Goal: Transaction & Acquisition: Purchase product/service

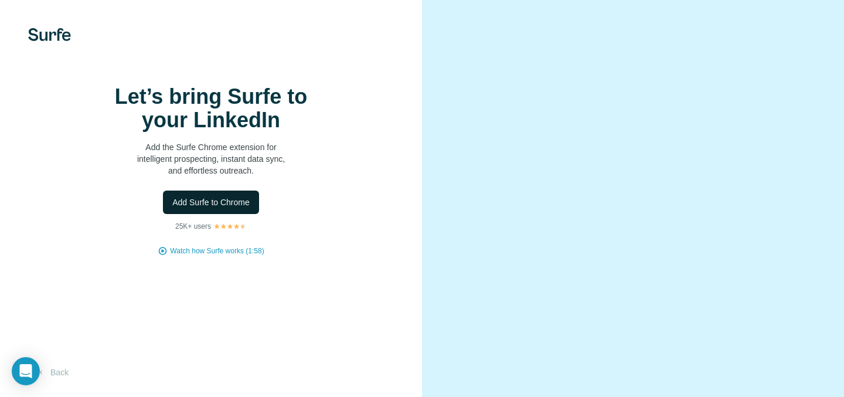
click at [240, 208] on span "Add Surfe to Chrome" at bounding box center [210, 202] width 77 height 12
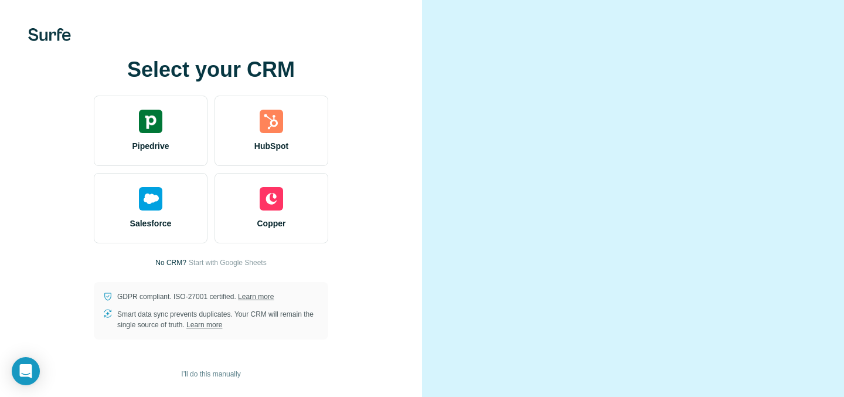
click at [394, 104] on div "Select your CRM Pipedrive HubSpot Salesforce Copper No CRM? Start with Google S…" at bounding box center [210, 198] width 375 height 281
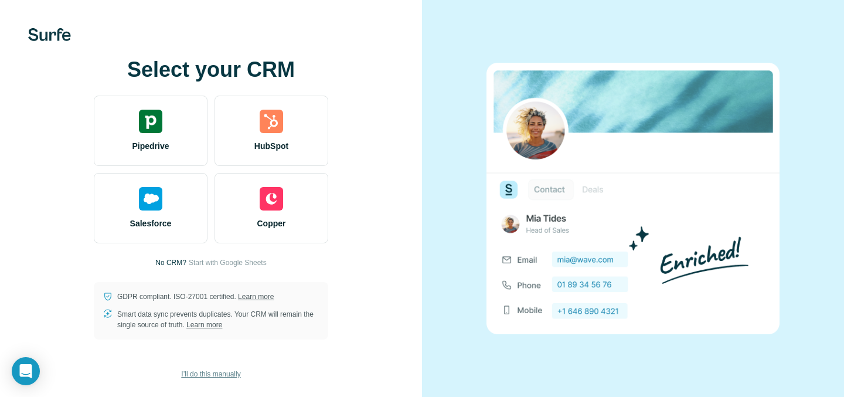
click at [240, 375] on span "I’ll do this manually" at bounding box center [210, 373] width 59 height 11
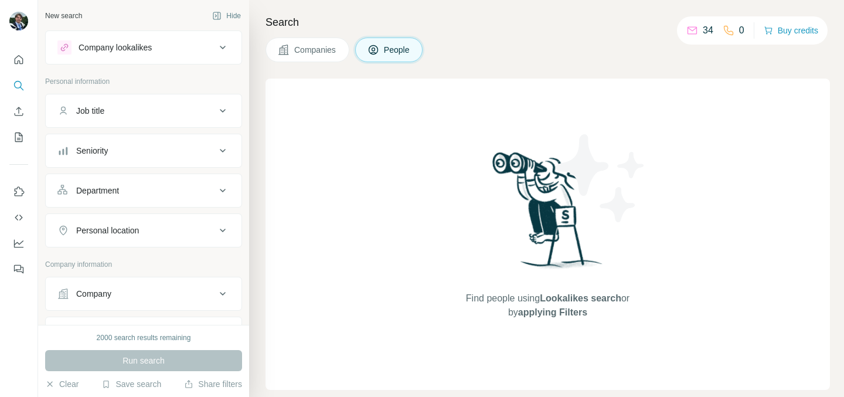
click at [702, 29] on p "34" at bounding box center [707, 30] width 11 height 14
click at [686, 29] on icon at bounding box center [692, 31] width 12 height 12
click at [776, 33] on button "Buy credits" at bounding box center [790, 30] width 54 height 16
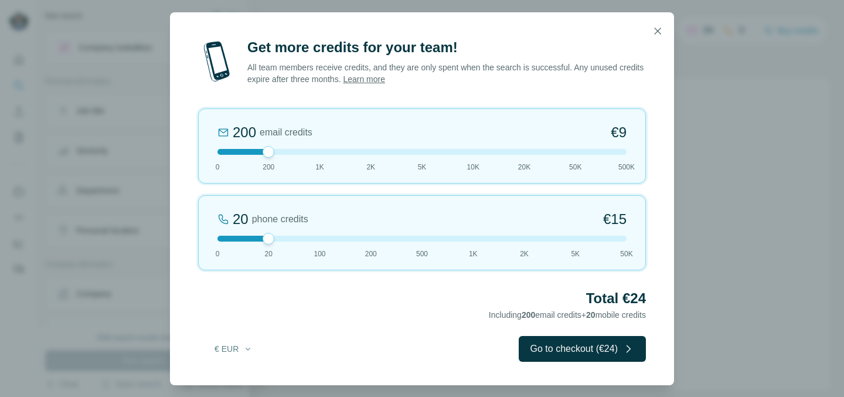
click at [330, 245] on div "20 phone credits €[PHONE_NUMBER] 1K 2K 5K 50K" at bounding box center [422, 232] width 448 height 75
click at [322, 241] on div at bounding box center [320, 239] width 12 height 12
drag, startPoint x: 316, startPoint y: 238, endPoint x: 277, endPoint y: 233, distance: 39.1
click at [277, 233] on div "20 phone credits €[PHONE_NUMBER] 1K 2K 5K 50K" at bounding box center [422, 232] width 448 height 75
drag, startPoint x: 263, startPoint y: 150, endPoint x: 186, endPoint y: 150, distance: 77.3
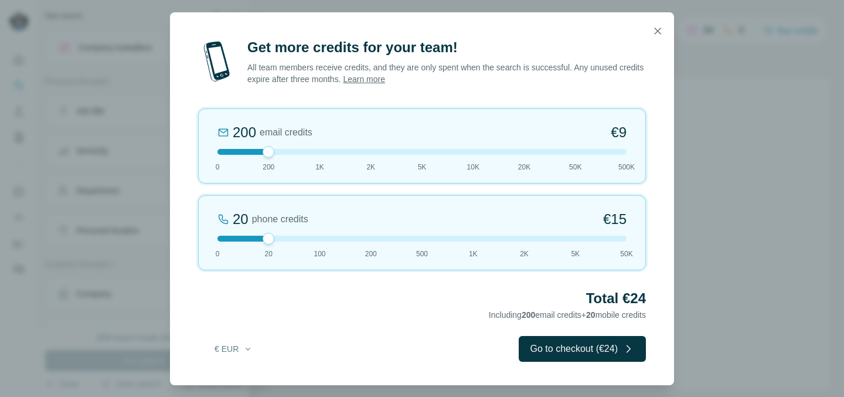
click at [186, 150] on div "Get more credits for your team! All team members receive credits, and they are …" at bounding box center [422, 211] width 504 height 347
drag, startPoint x: 272, startPoint y: 234, endPoint x: 264, endPoint y: 231, distance: 8.2
click at [264, 230] on div "20 phone credits €[PHONE_NUMBER] 1K 2K 5K 50K" at bounding box center [422, 232] width 448 height 75
click at [656, 25] on icon "button" at bounding box center [657, 31] width 12 height 12
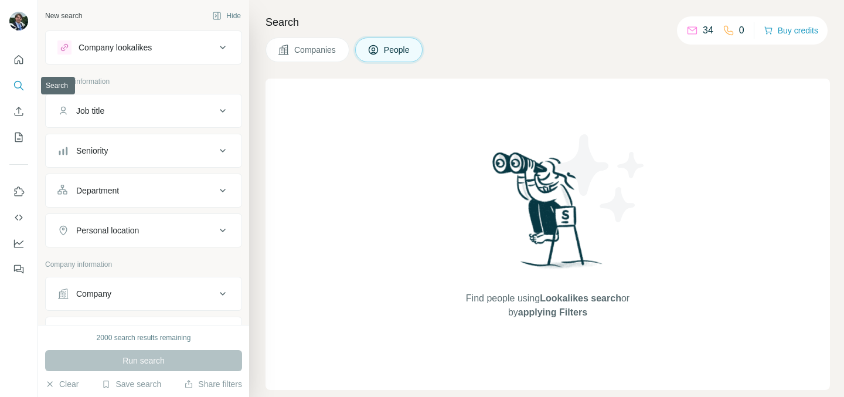
click at [18, 83] on icon "Search" at bounding box center [19, 86] width 12 height 12
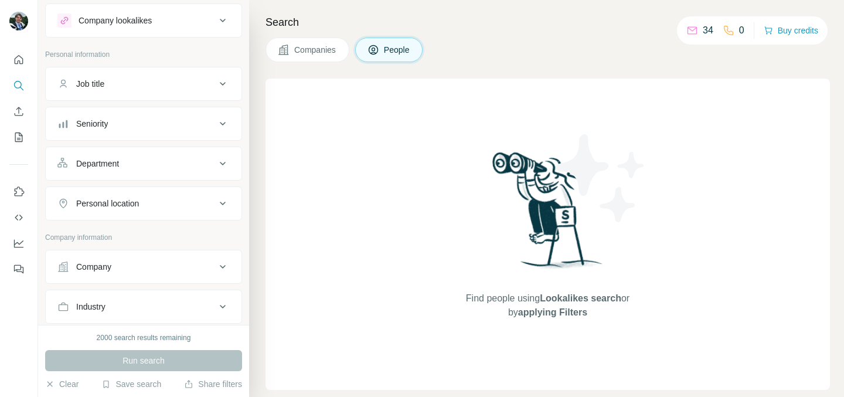
scroll to position [32, 0]
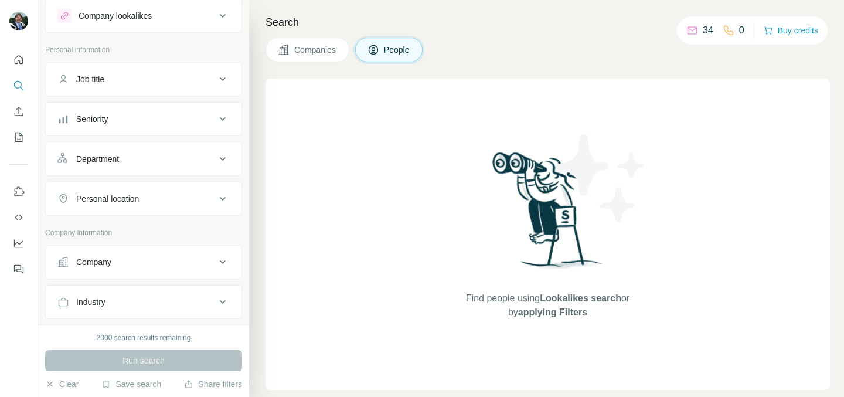
click at [146, 81] on div "Job title" at bounding box center [136, 79] width 158 height 12
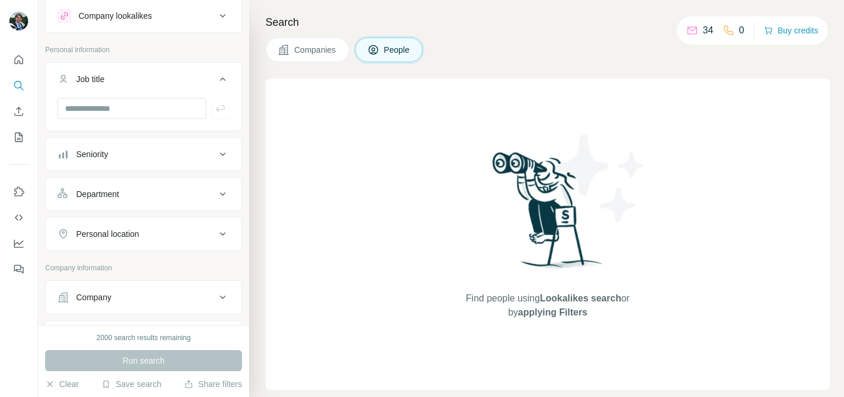
click at [144, 144] on button "Seniority" at bounding box center [144, 154] width 196 height 28
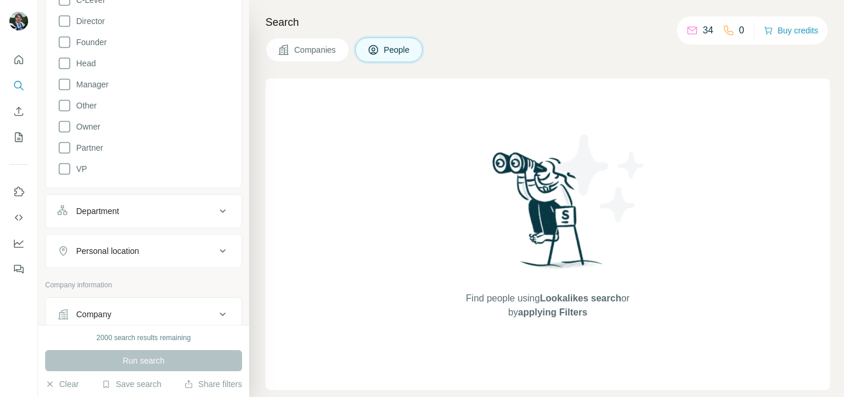
scroll to position [244, 0]
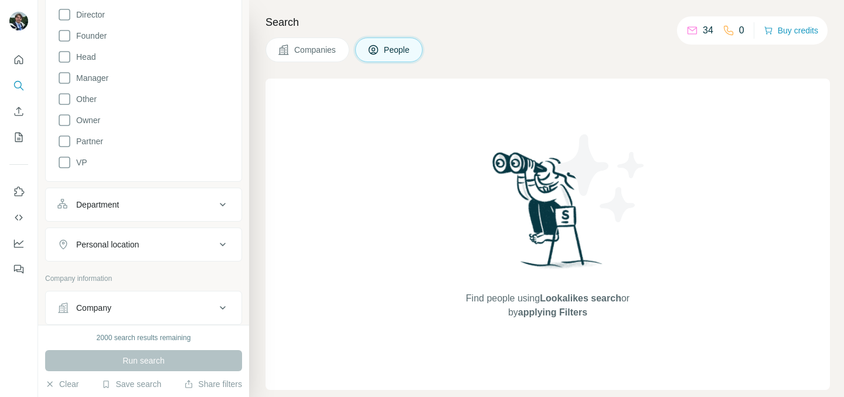
click at [126, 217] on button "Department" at bounding box center [144, 204] width 196 height 28
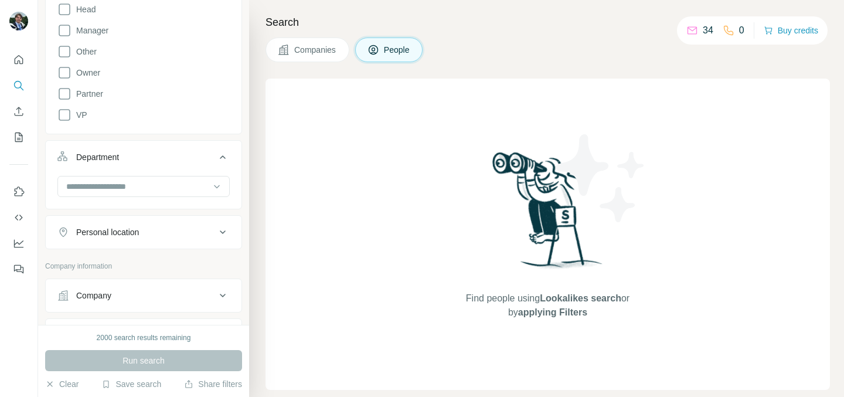
scroll to position [303, 0]
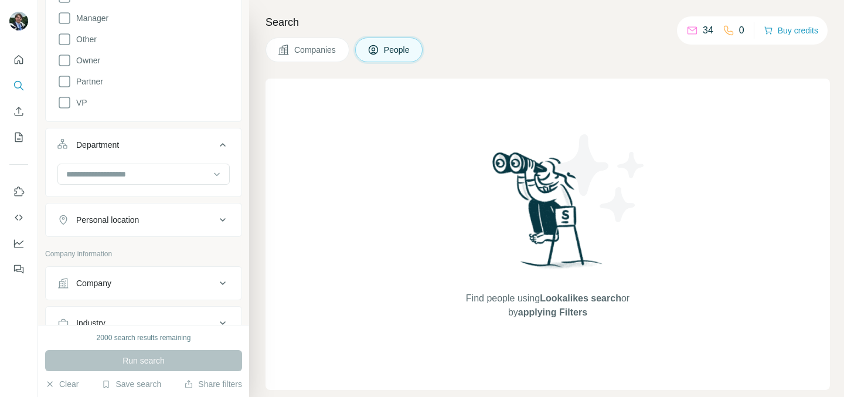
click at [127, 212] on button "Personal location" at bounding box center [144, 220] width 196 height 28
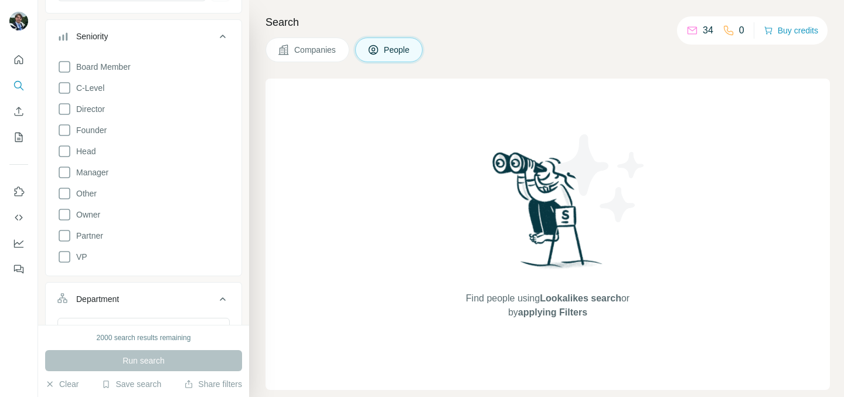
scroll to position [0, 0]
